Goal: Browse casually

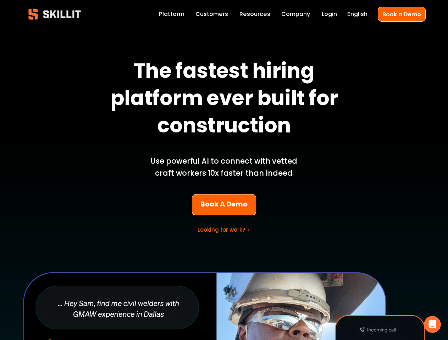
click at [224, 170] on p "Use powerful AI to connect with vetted craft workers 10x faster than Indeed" at bounding box center [224, 167] width 166 height 24
click at [432, 325] on icon "Open Intercom Messenger" at bounding box center [432, 325] width 12 height 12
